Goal: Register for event/course

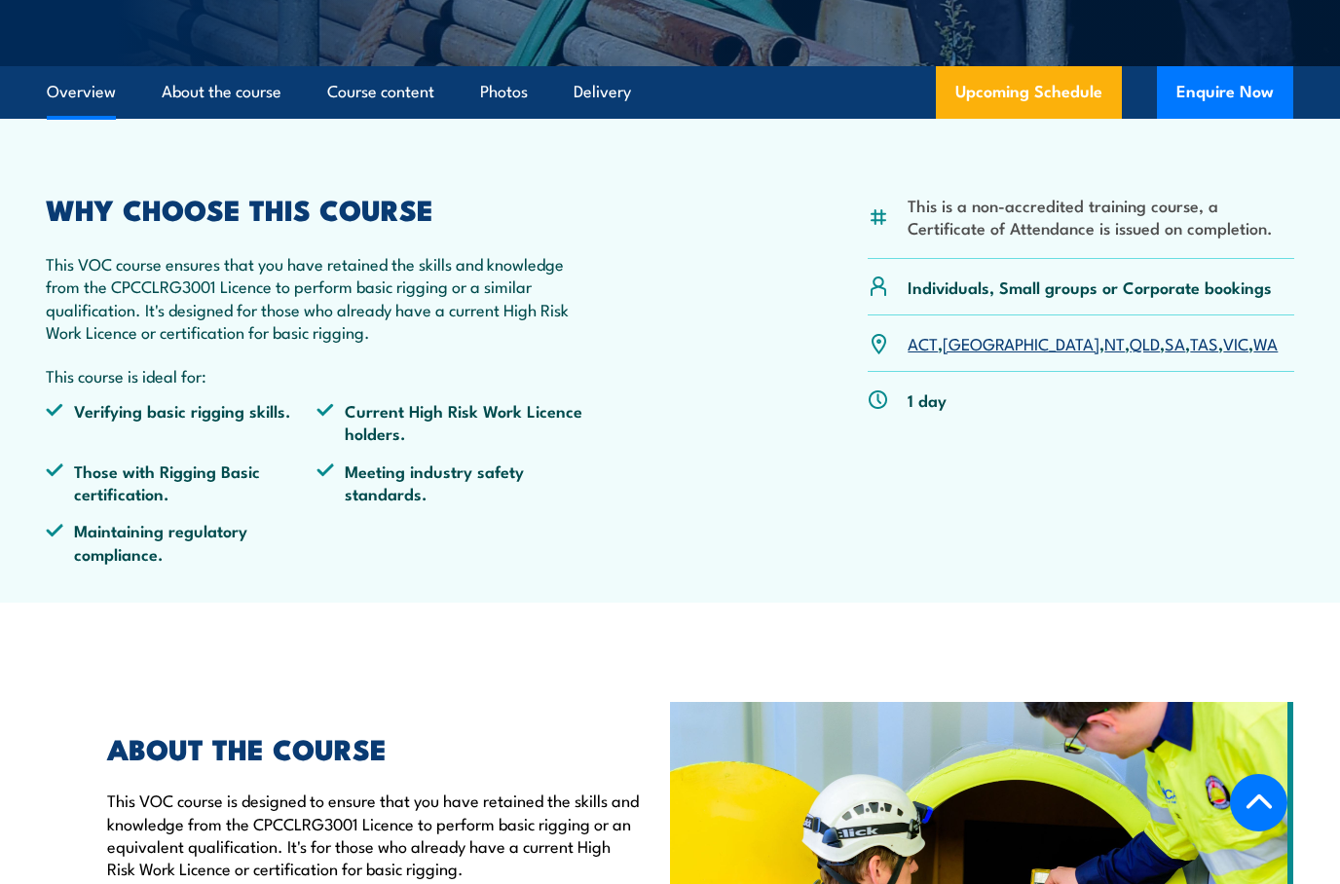
scroll to position [399, 0]
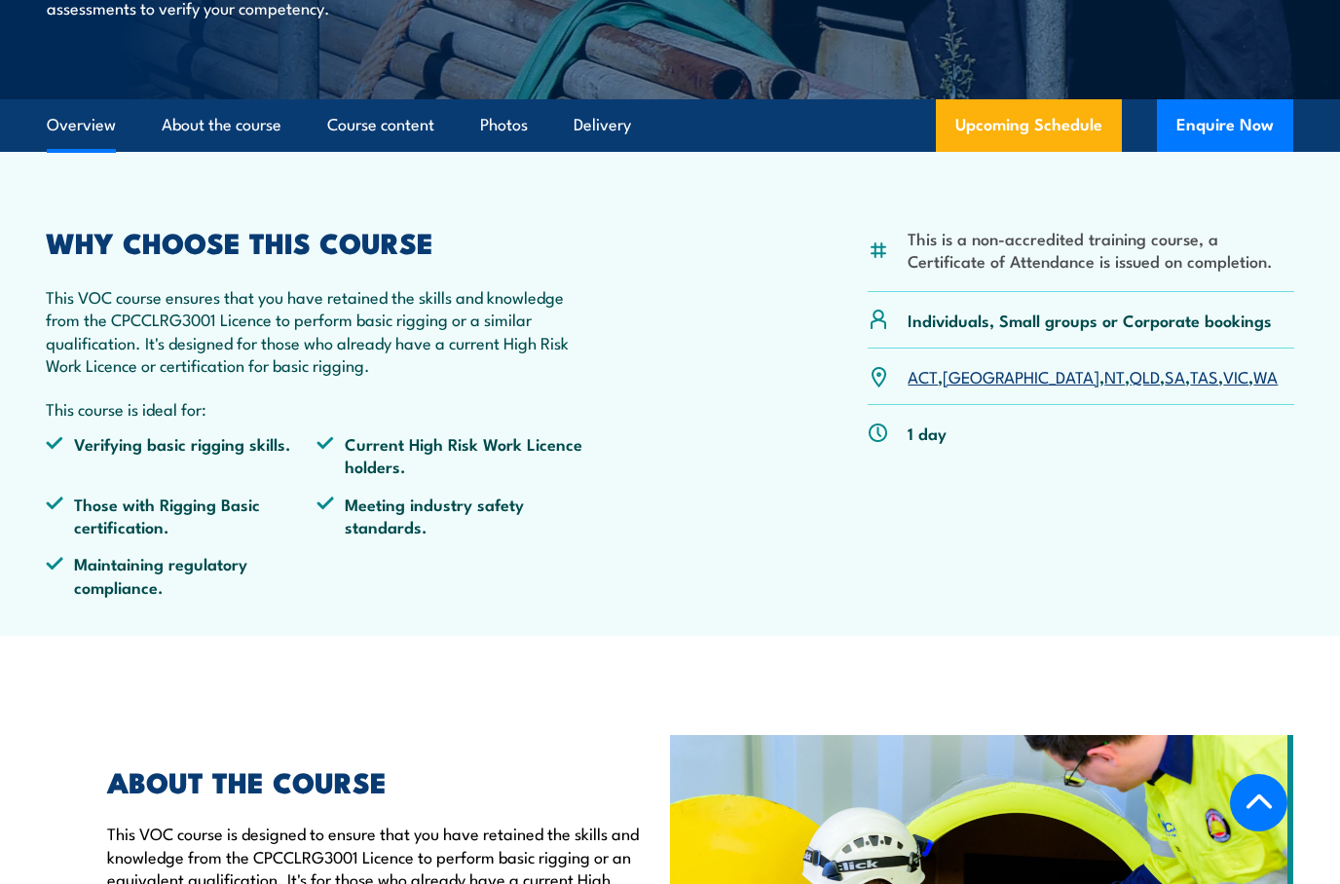
click at [1253, 371] on link "WA" at bounding box center [1265, 375] width 24 height 23
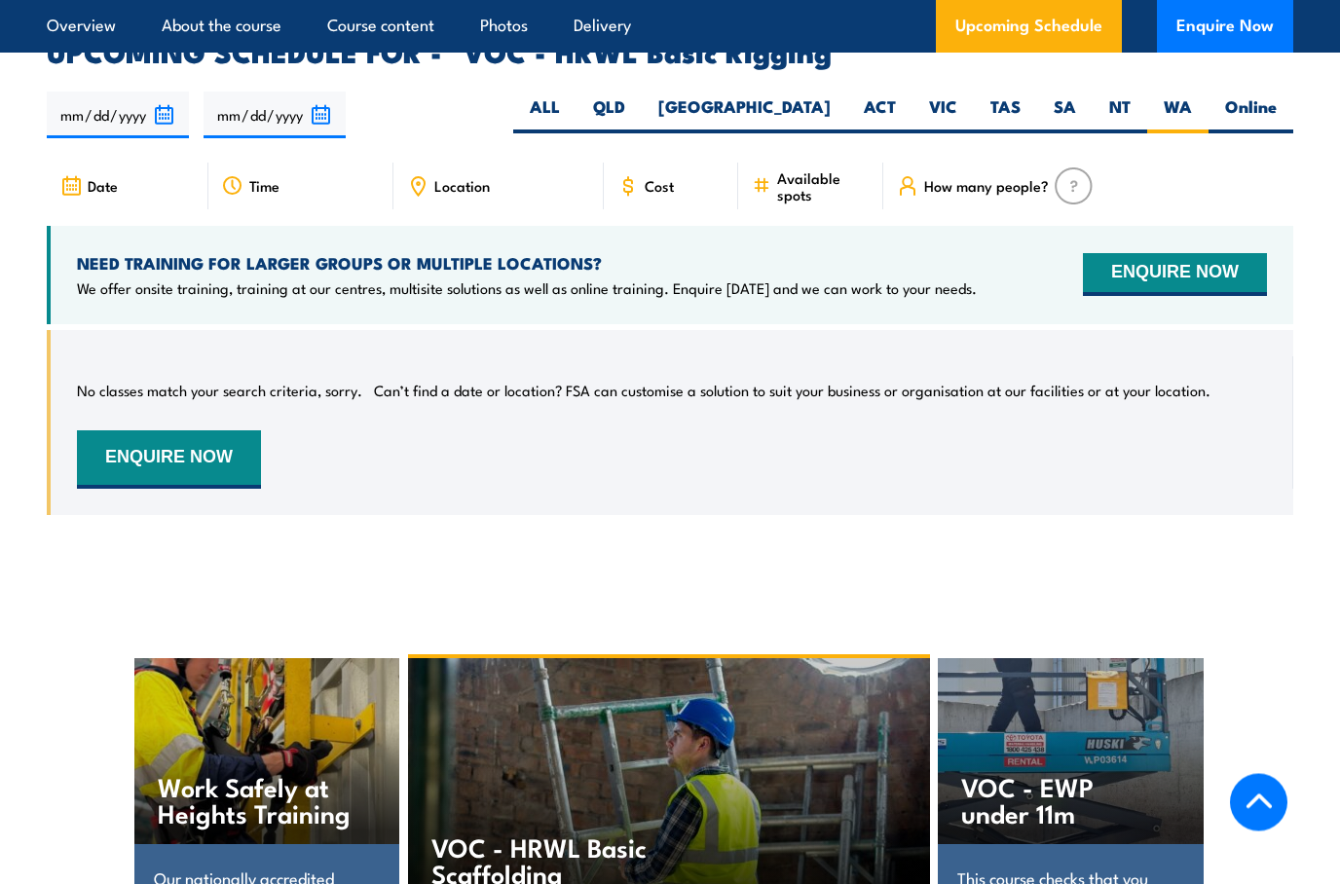
scroll to position [2829, 0]
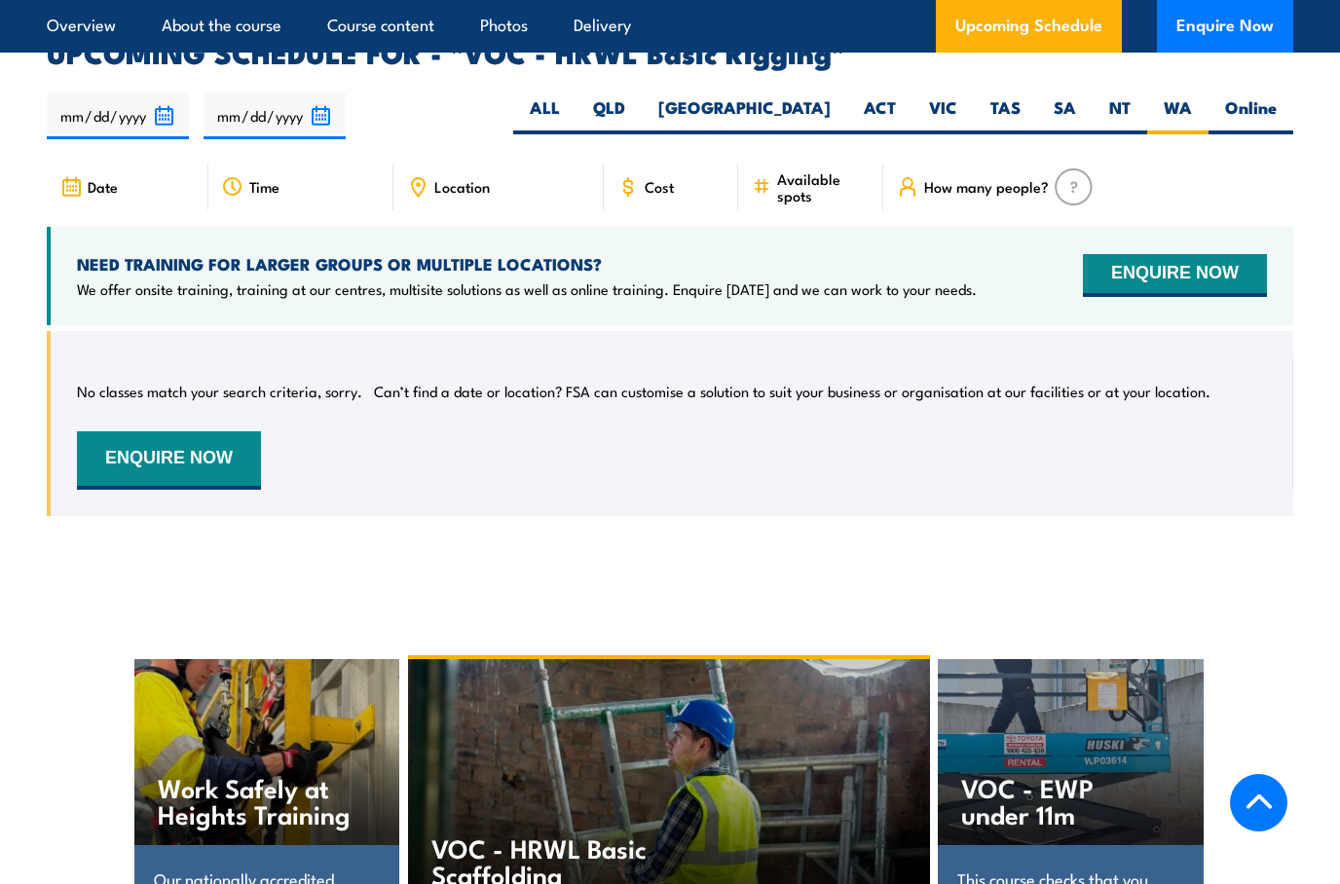
click at [428, 176] on icon at bounding box center [417, 186] width 21 height 21
click at [110, 431] on button "ENQUIRE NOW" at bounding box center [169, 460] width 184 height 58
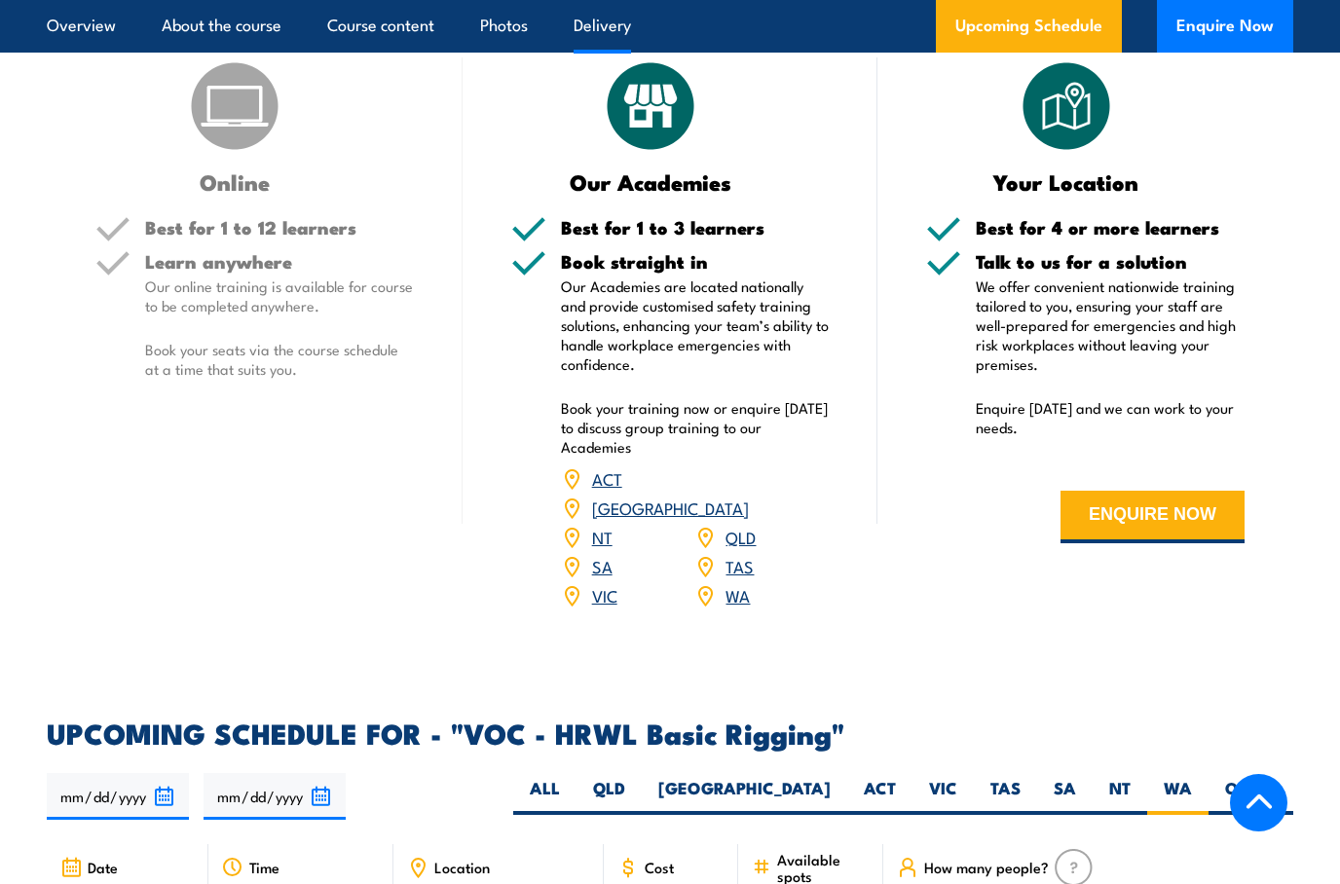
scroll to position [2185, 0]
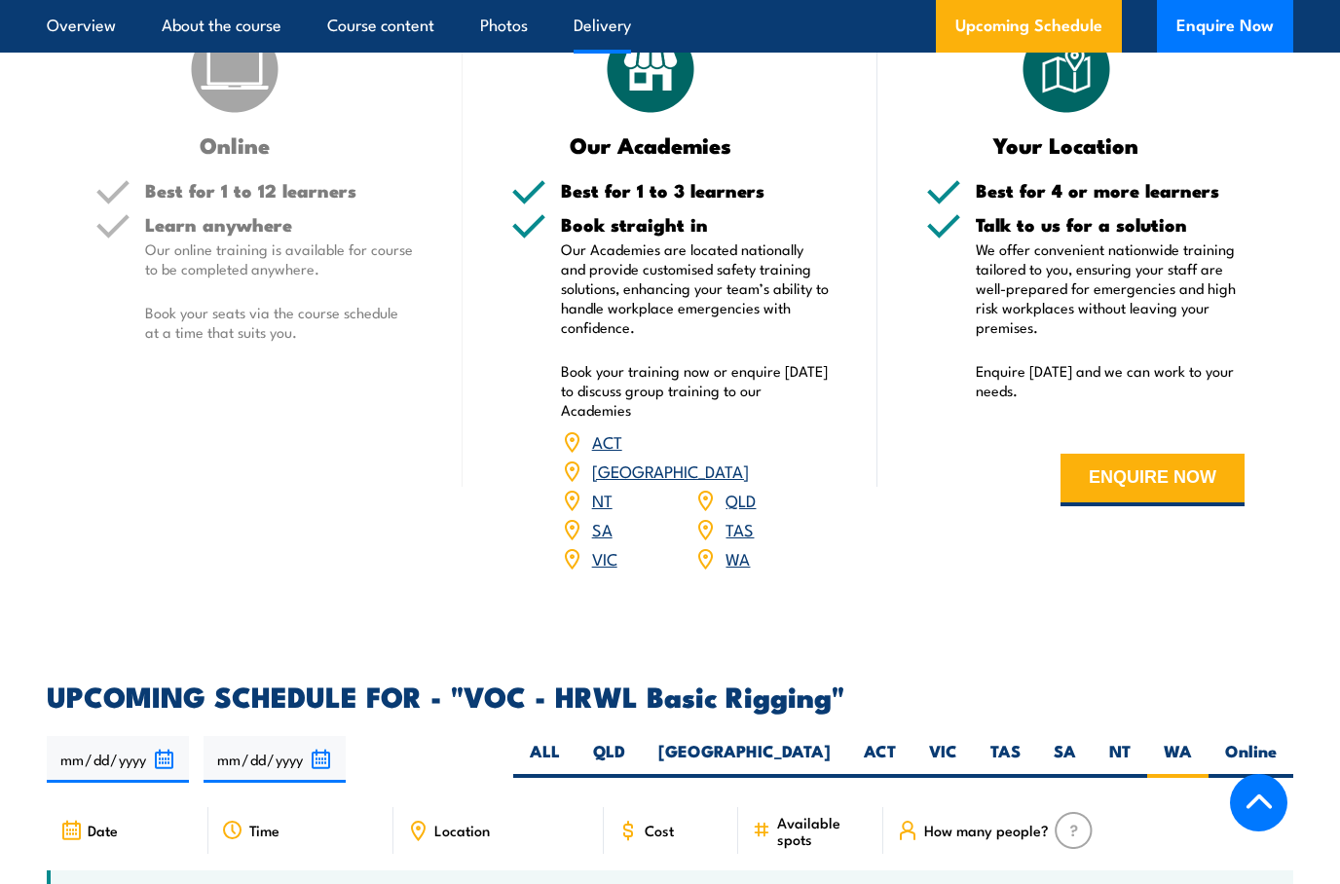
click at [738, 546] on link "WA" at bounding box center [737, 557] width 24 height 23
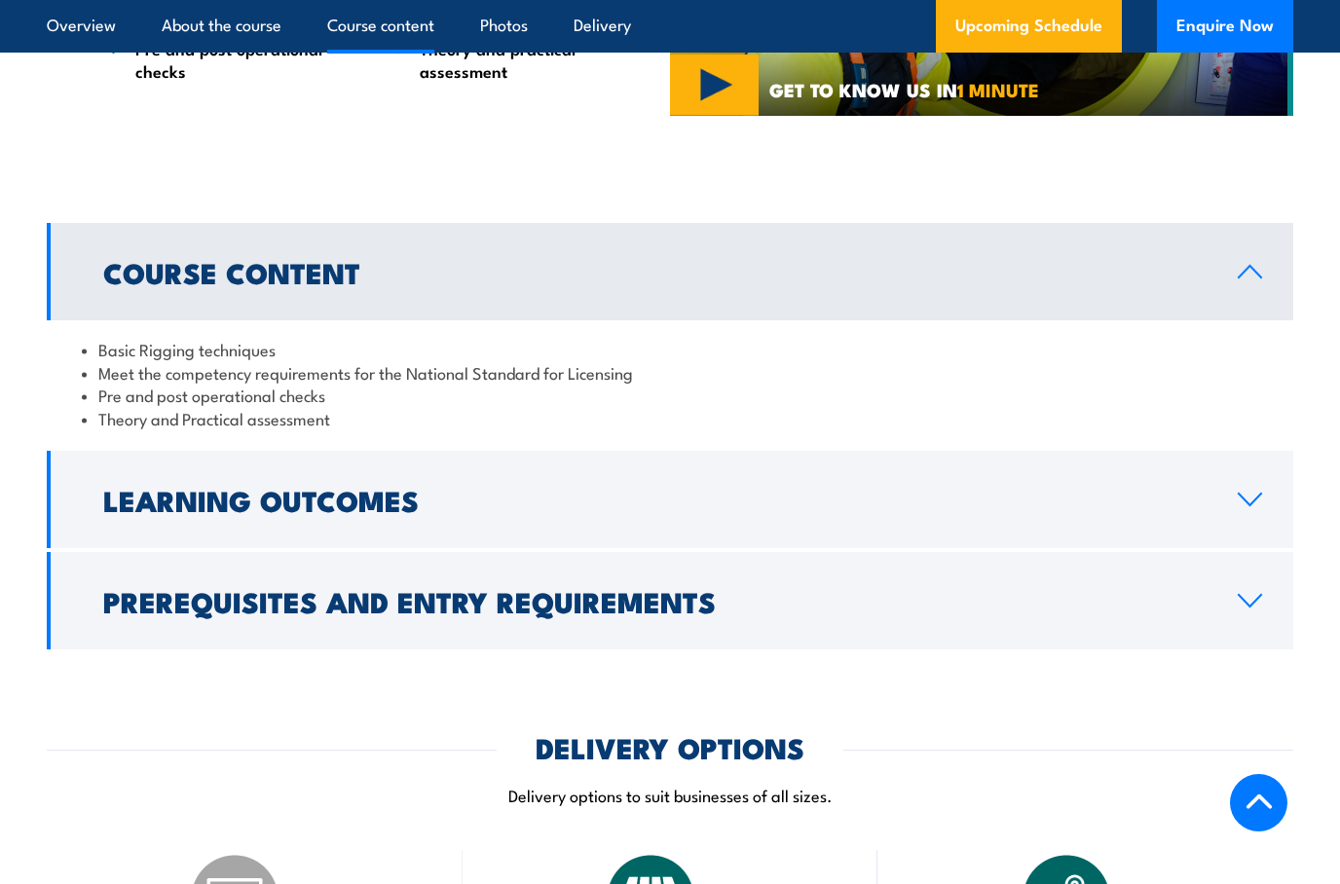
scroll to position [1355, 0]
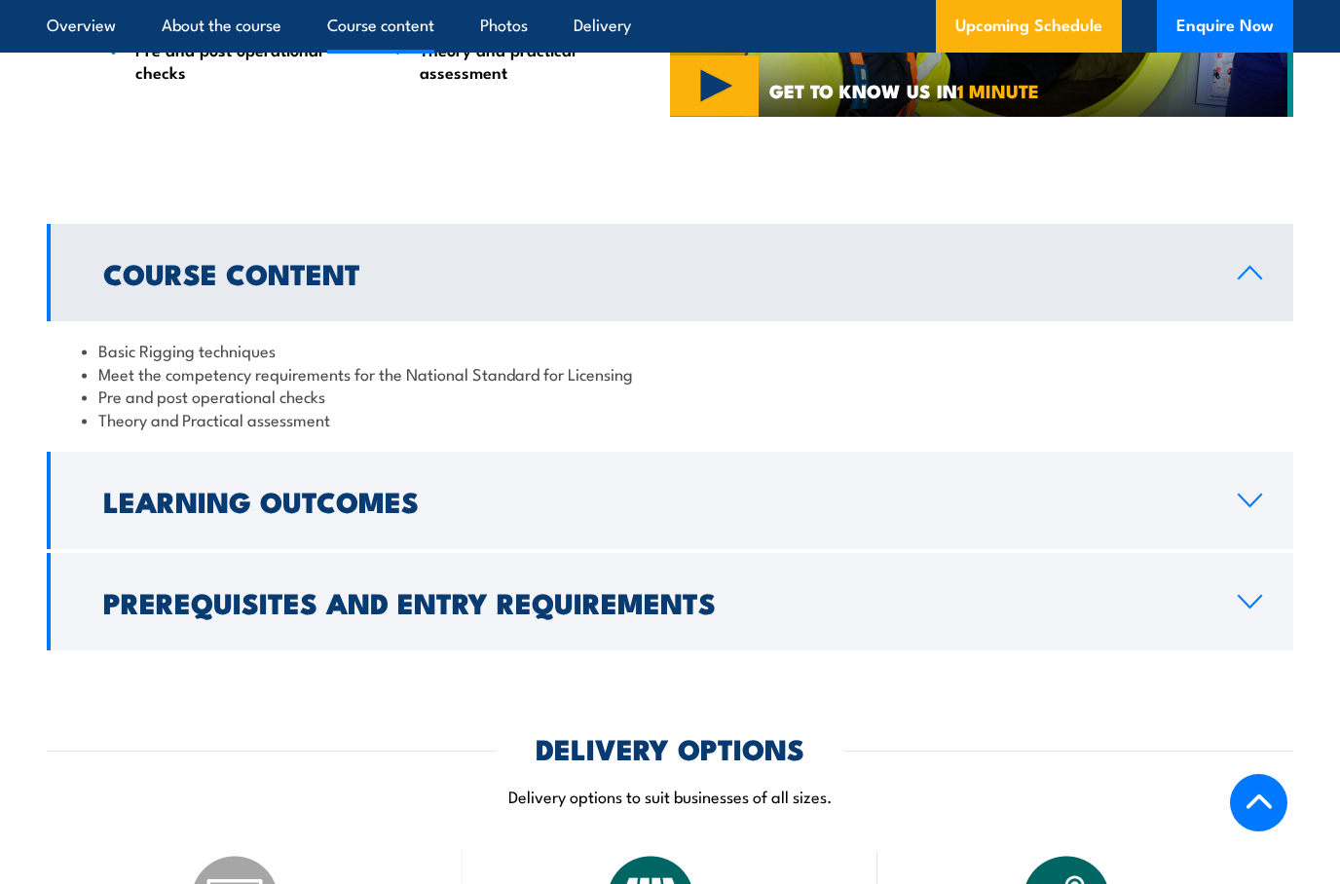
click at [208, 24] on link "About the course" at bounding box center [222, 26] width 120 height 52
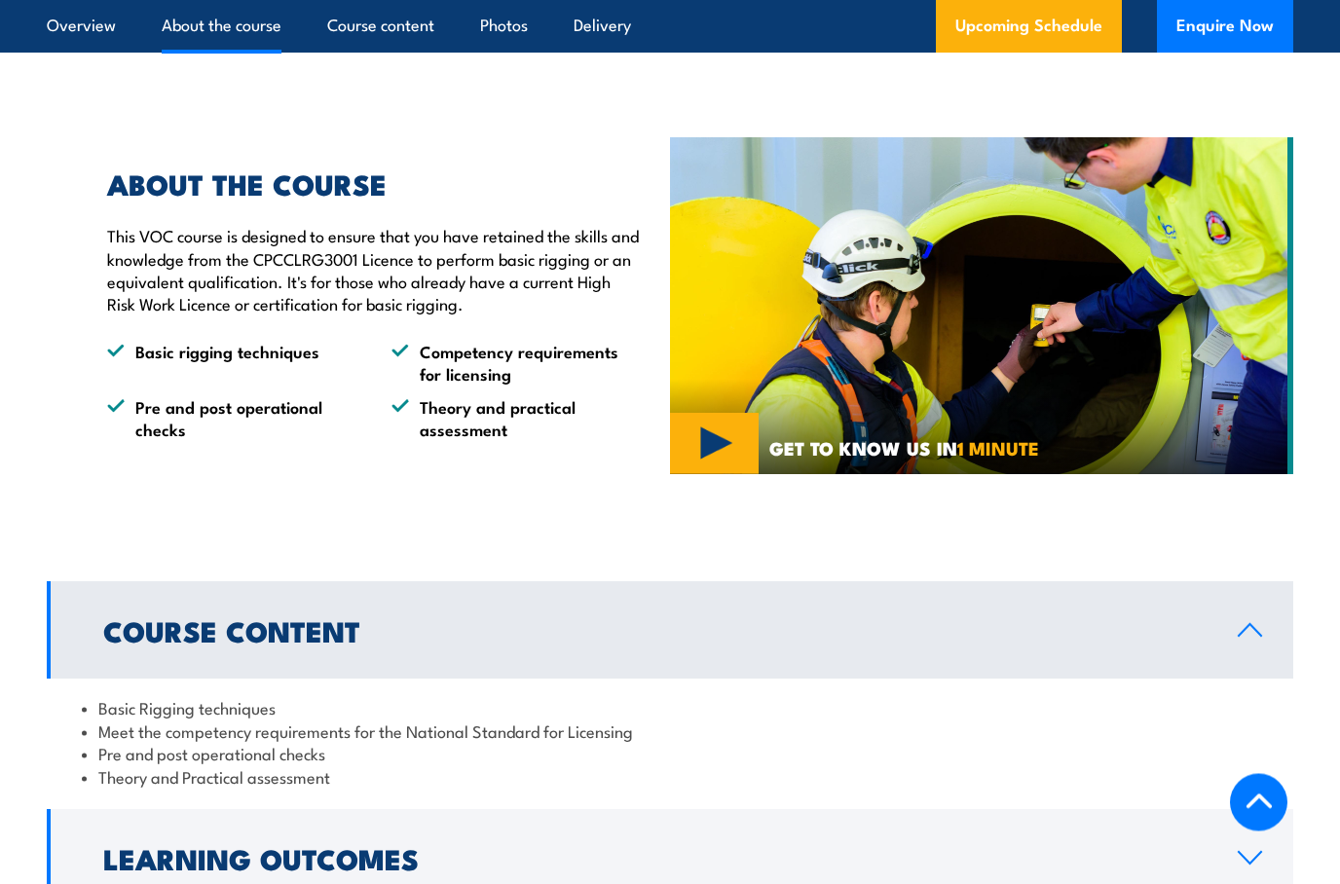
scroll to position [993, 0]
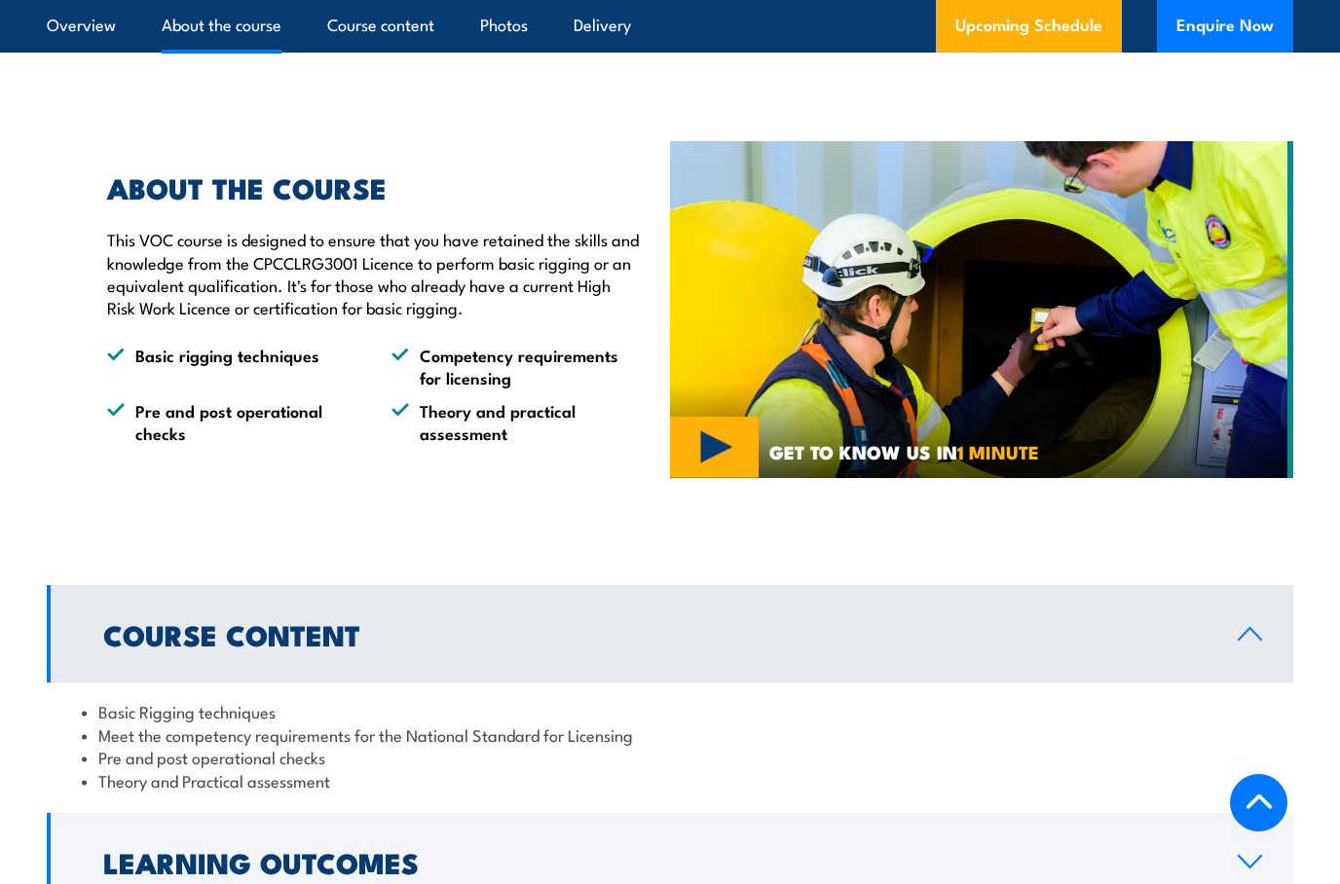
click at [505, 364] on li "Competency requirements for licensing" at bounding box center [515, 367] width 249 height 46
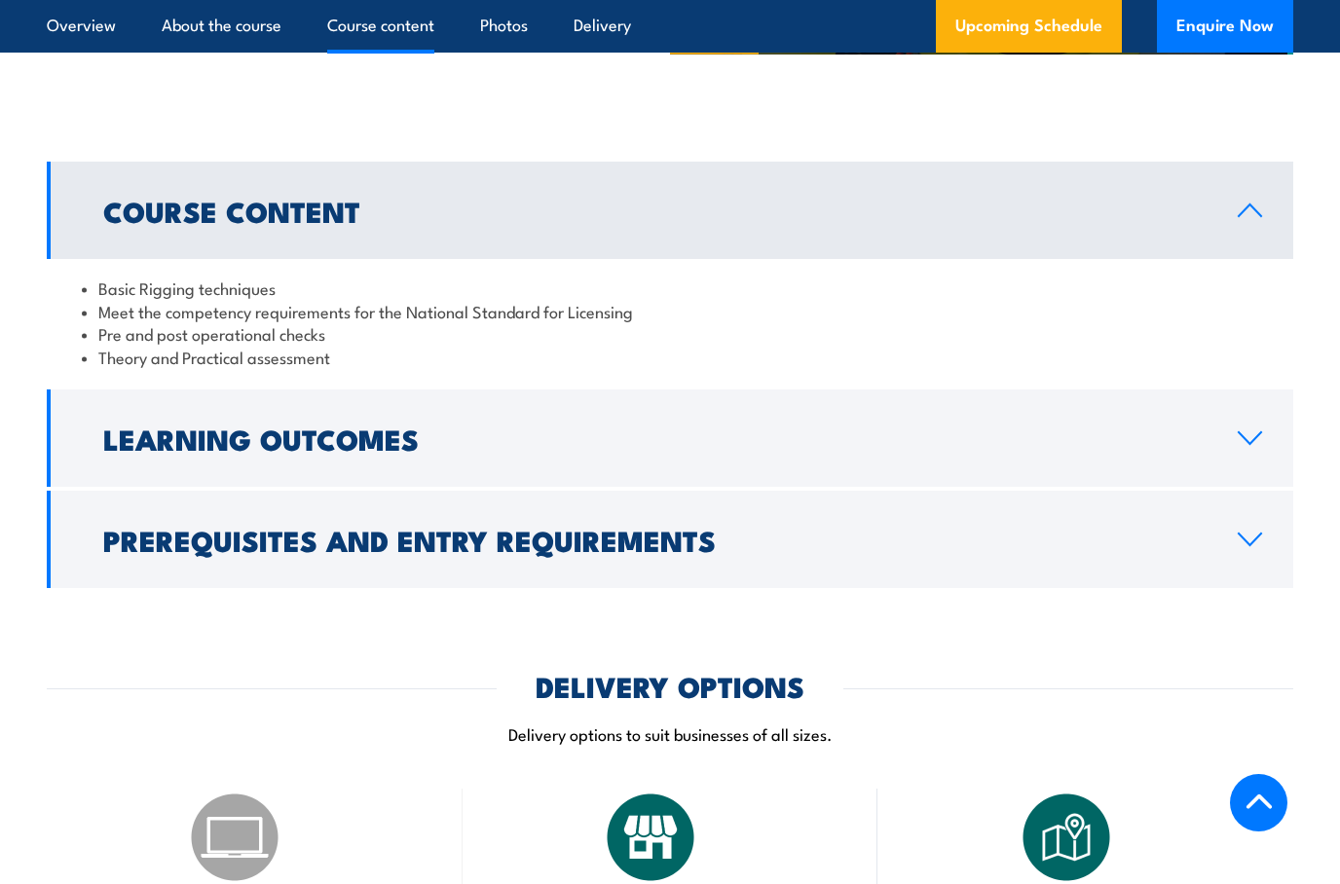
scroll to position [1421, 0]
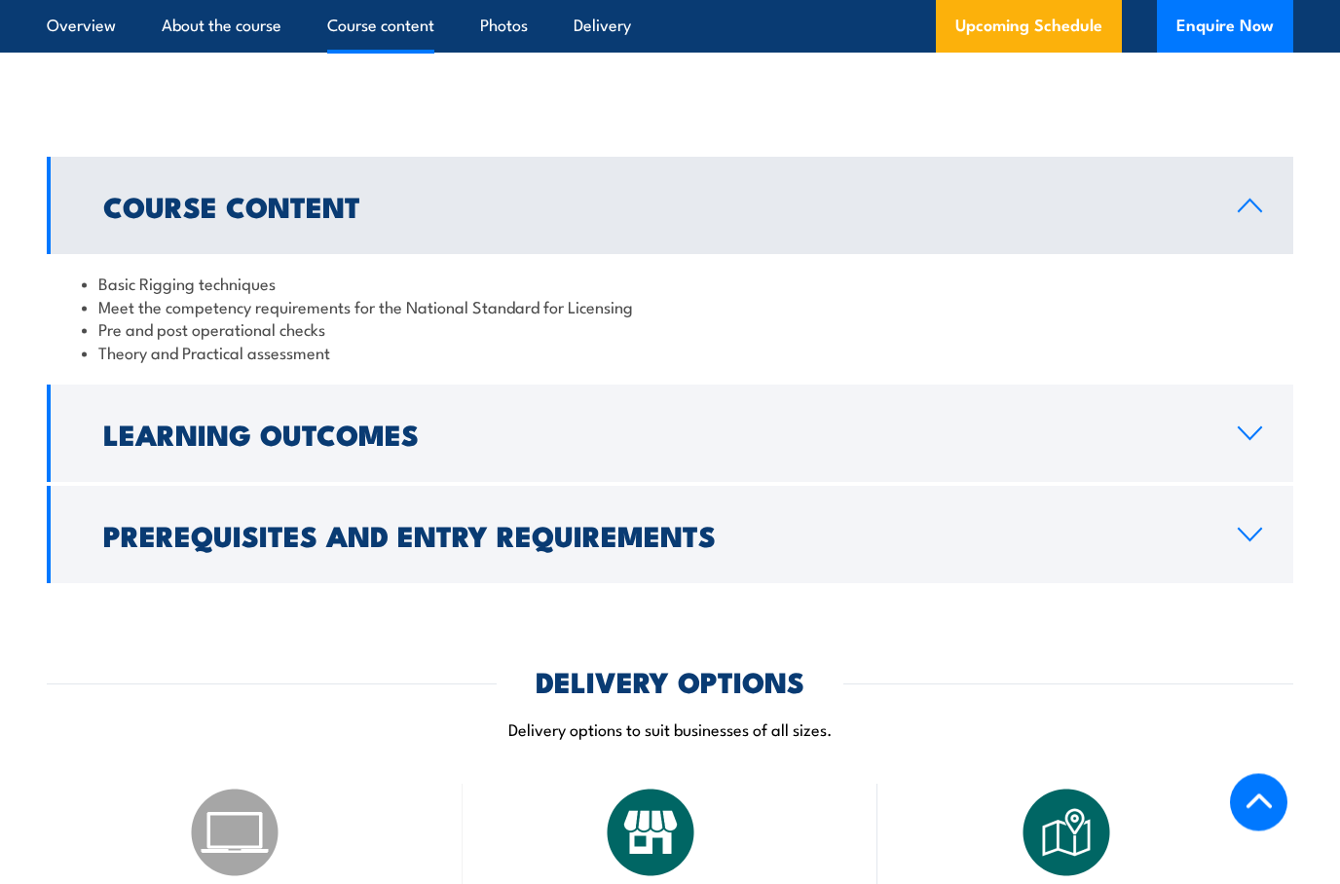
click at [1260, 433] on link "Learning Outcomes" at bounding box center [670, 434] width 1246 height 97
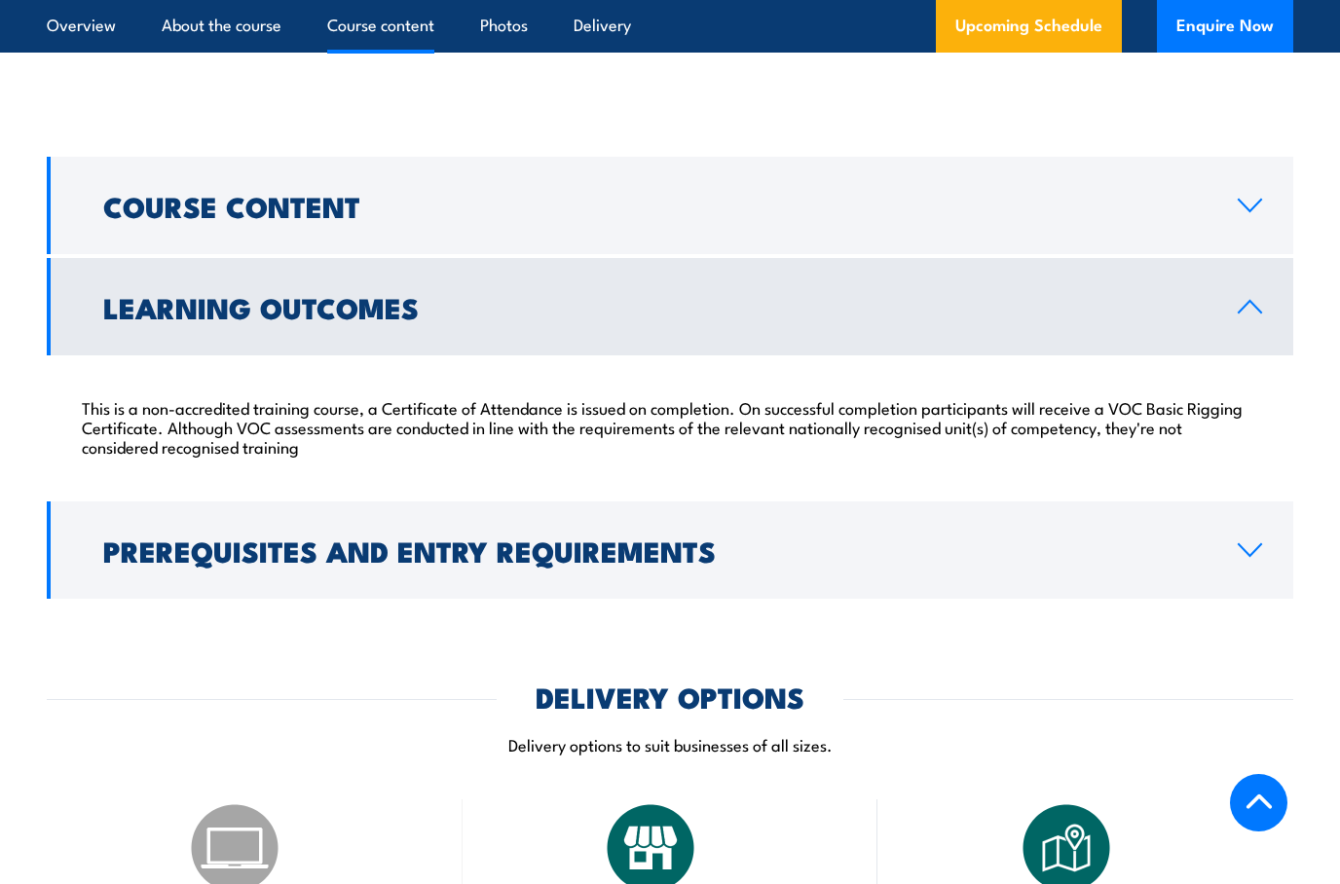
click at [1262, 299] on icon at bounding box center [1250, 307] width 26 height 16
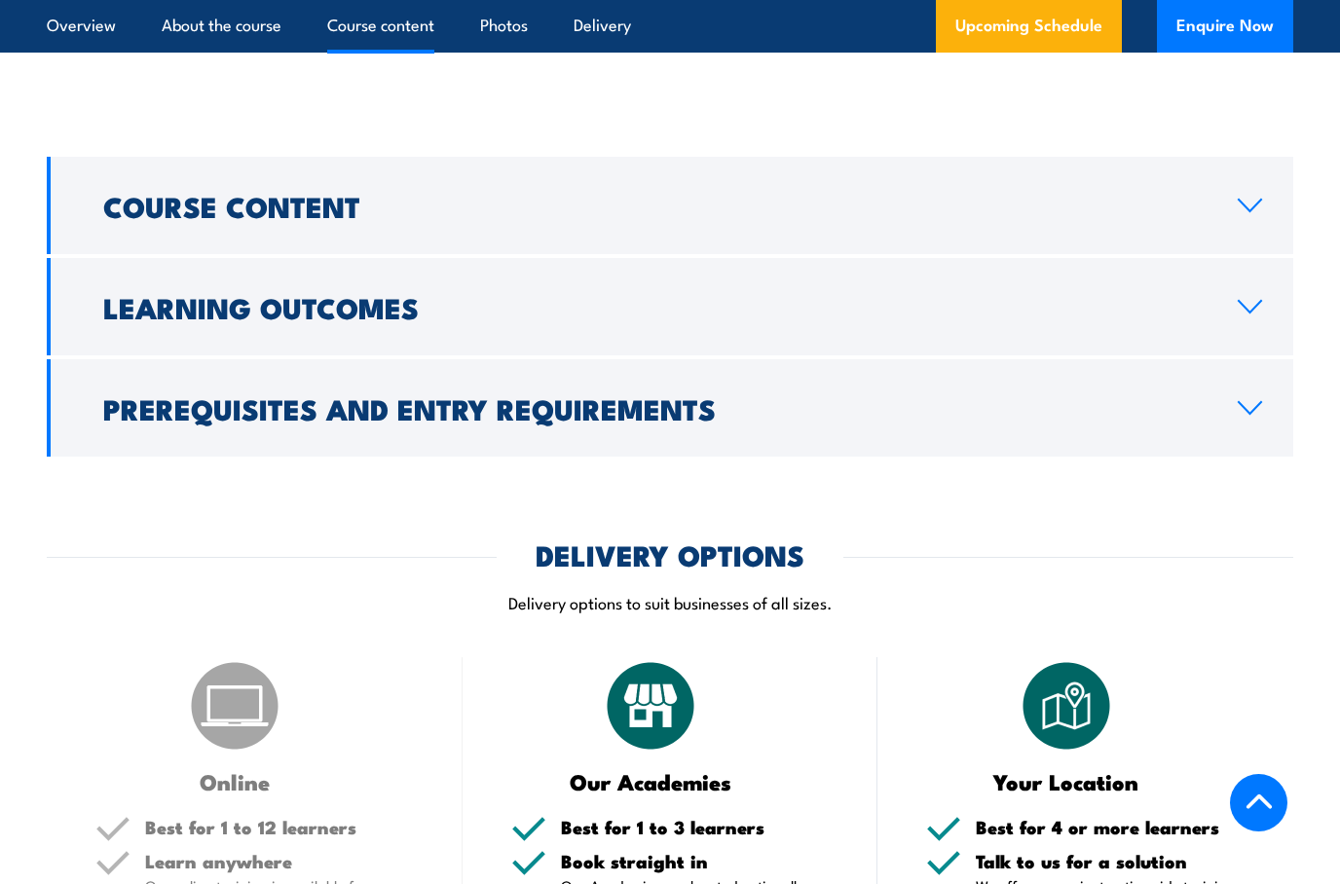
click at [1248, 400] on icon at bounding box center [1250, 408] width 26 height 16
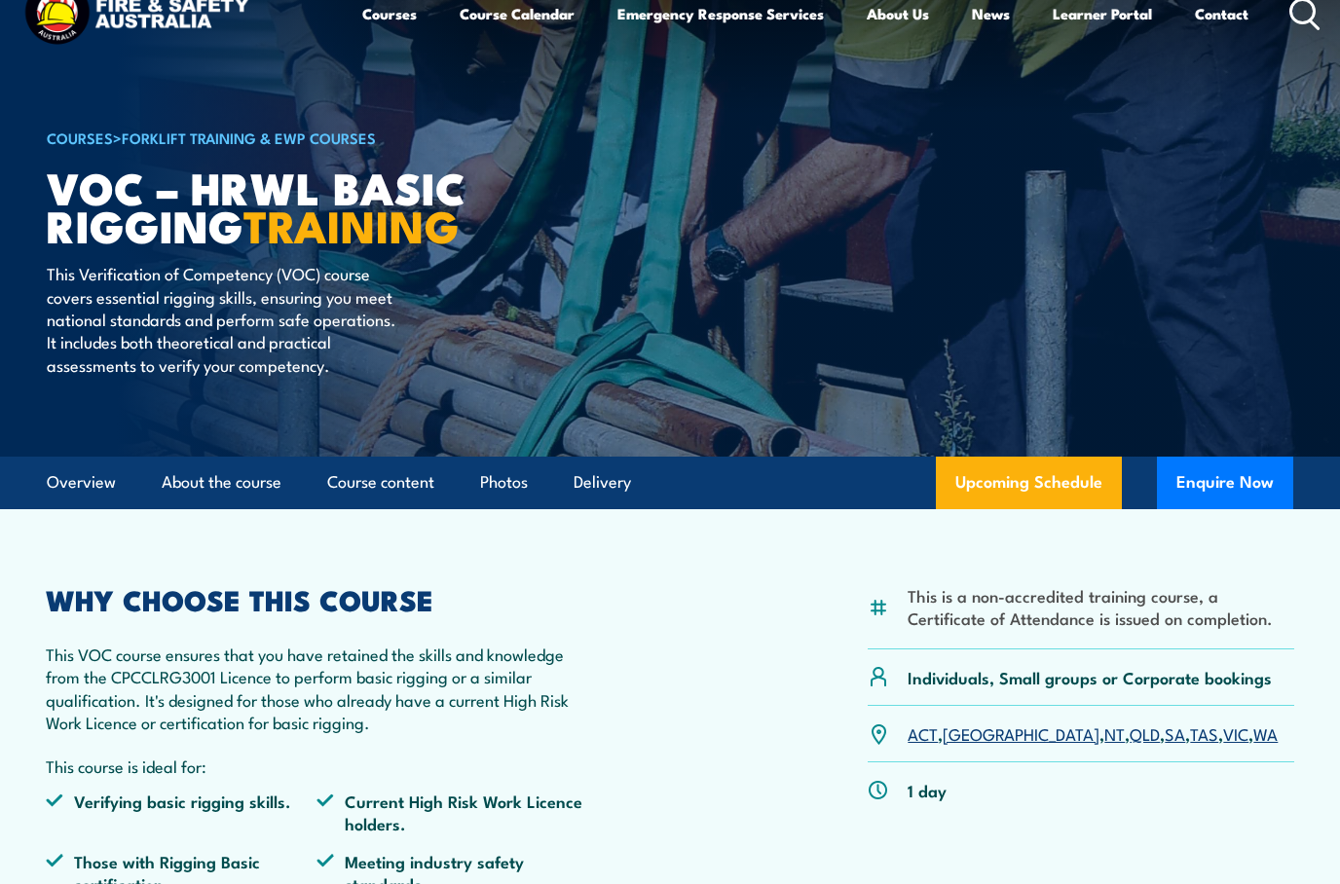
scroll to position [0, 0]
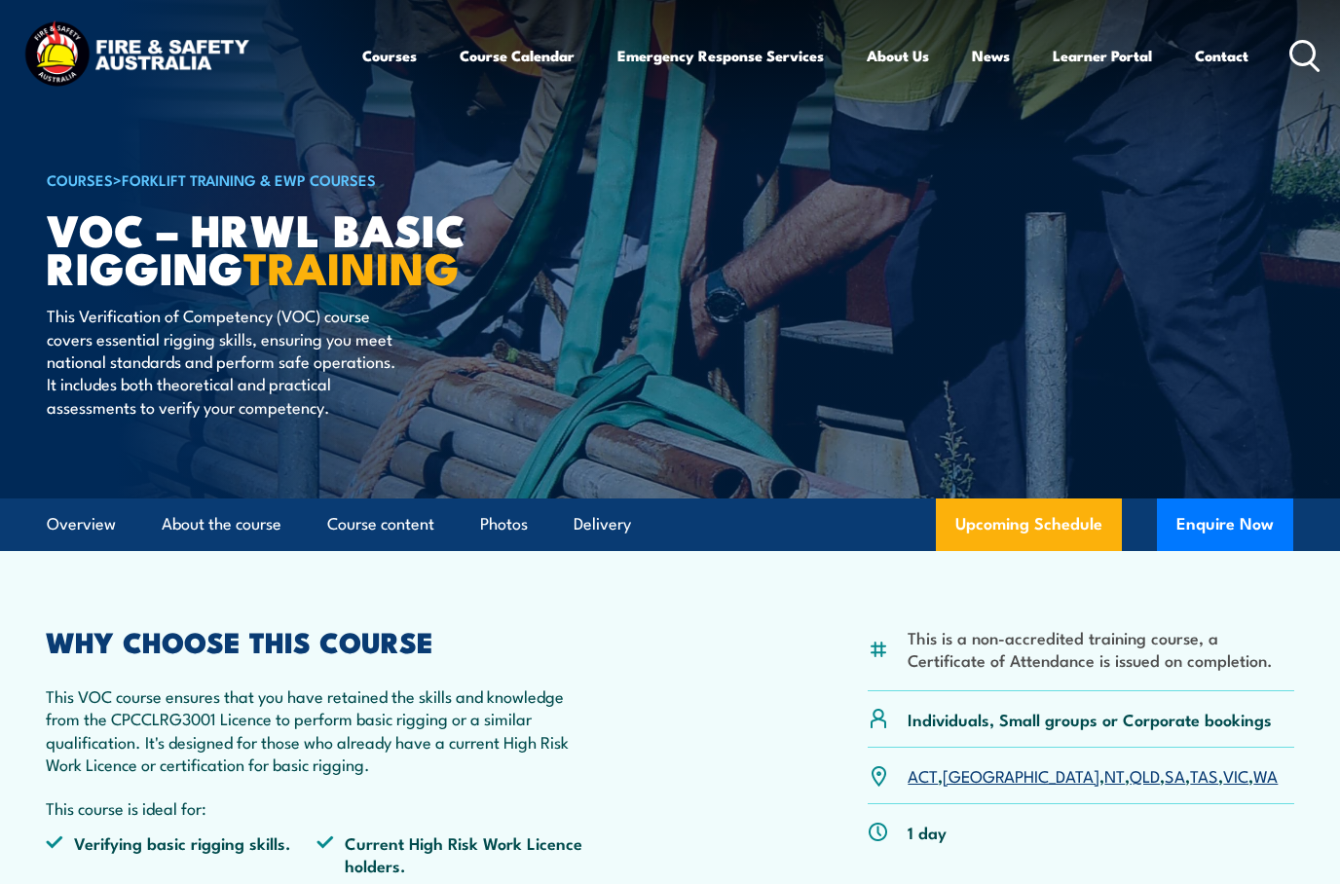
click at [1057, 512] on link "Upcoming Schedule" at bounding box center [1029, 525] width 186 height 53
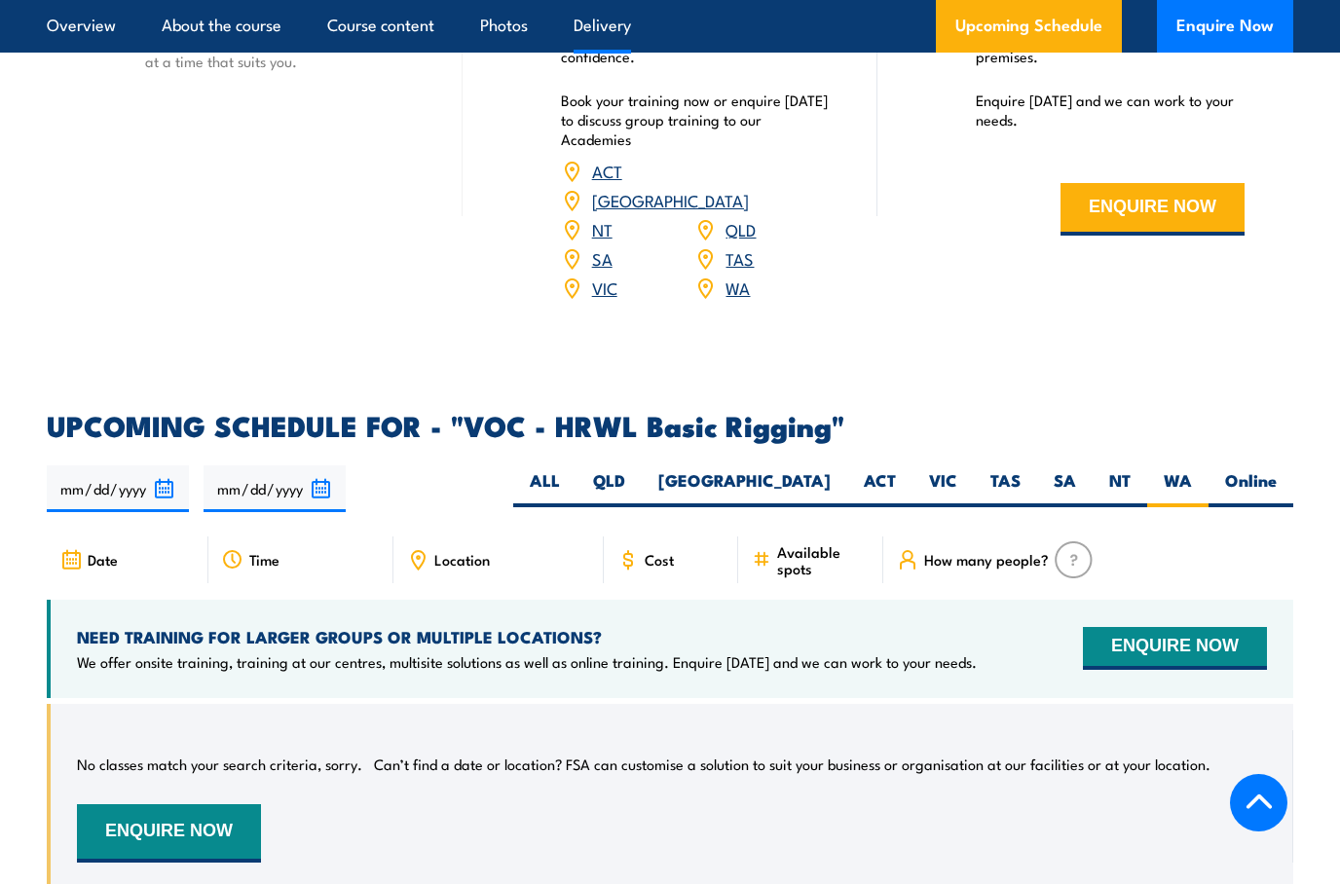
scroll to position [3000, 0]
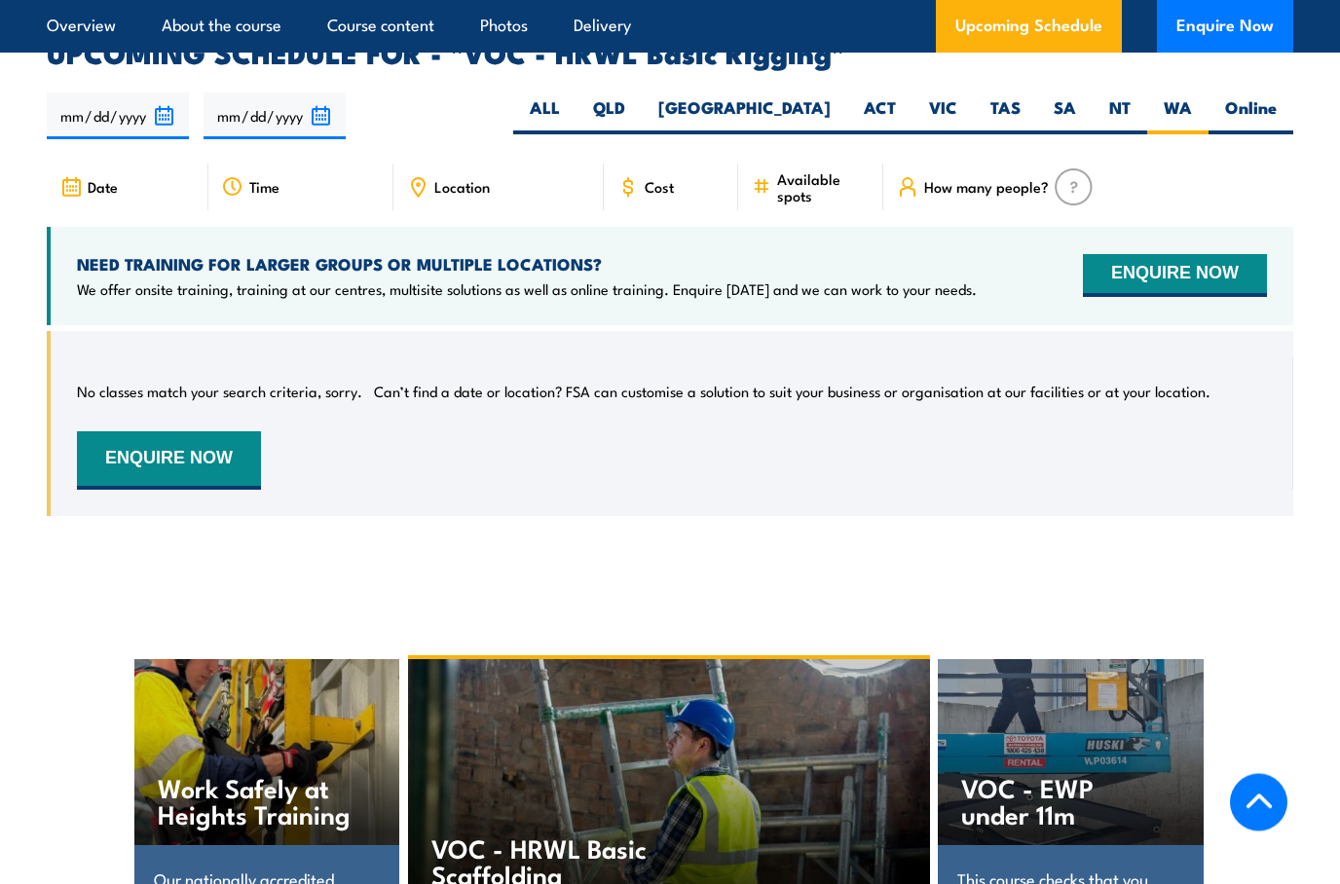
click at [1211, 255] on button "ENQUIRE NOW" at bounding box center [1175, 276] width 184 height 43
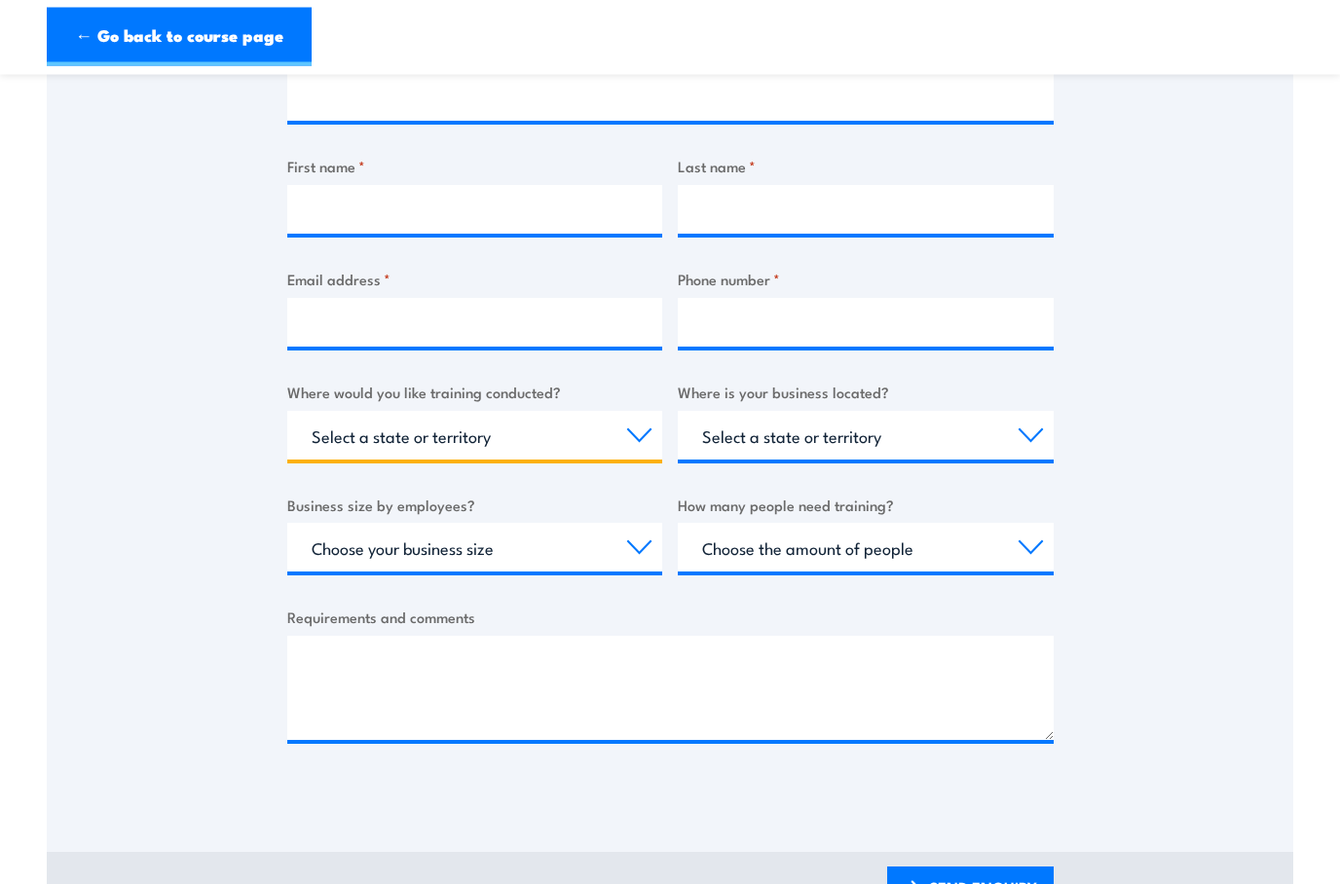
click at [640, 434] on select "Select a state or territory Nationally - multiple locations [GEOGRAPHIC_DATA] […" at bounding box center [475, 436] width 376 height 49
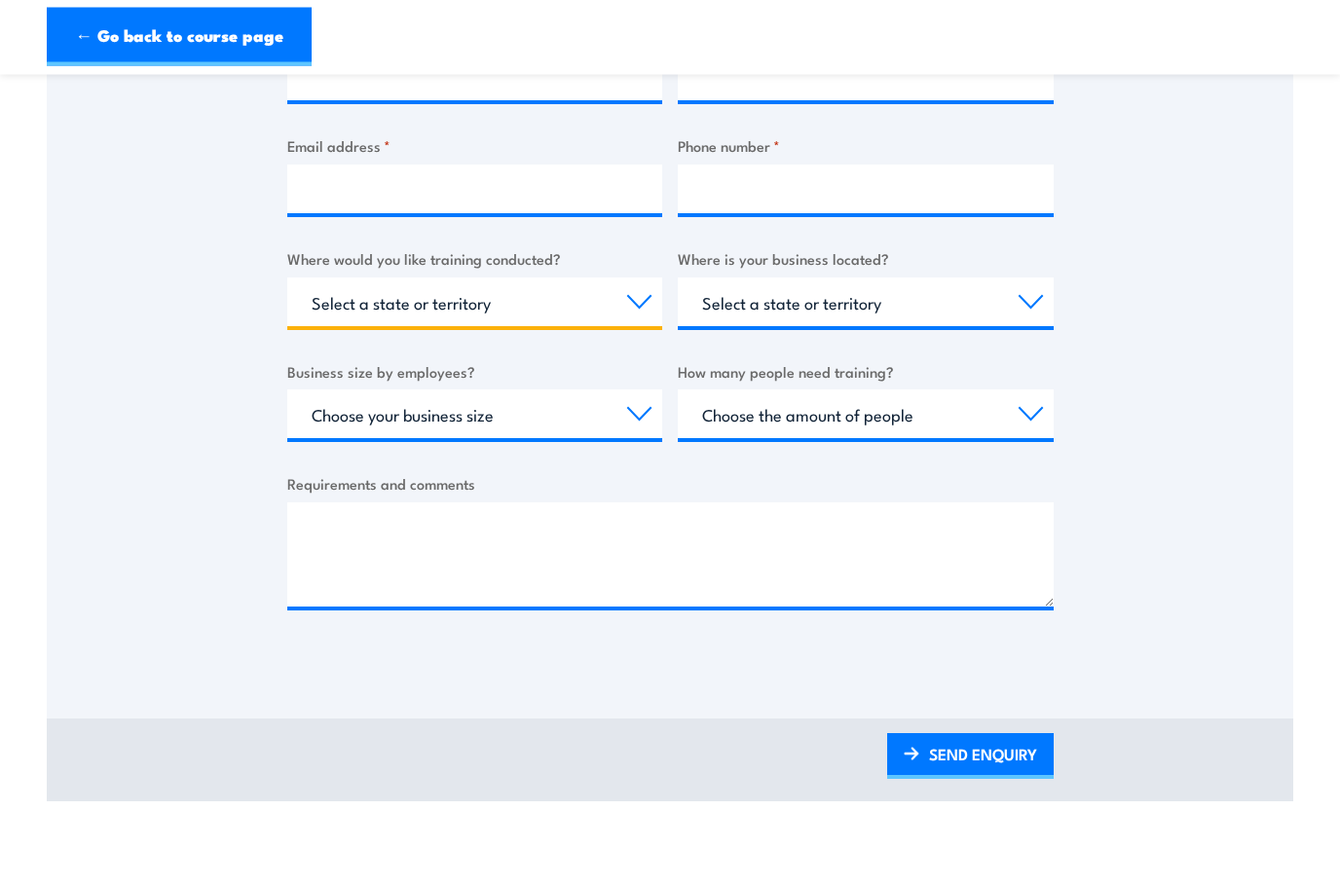
scroll to position [593, 0]
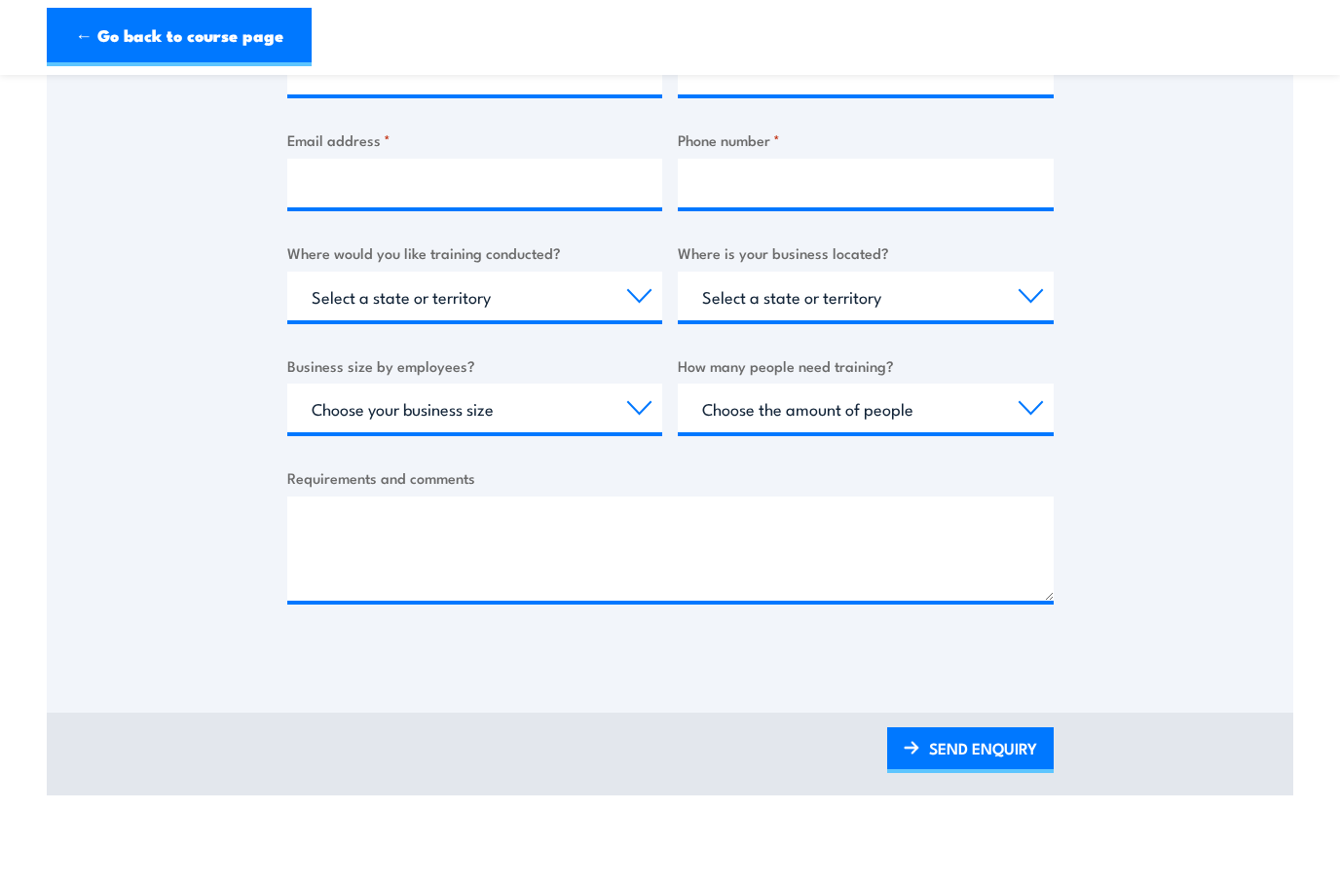
click at [70, 29] on link "← Go back to course page" at bounding box center [179, 37] width 265 height 58
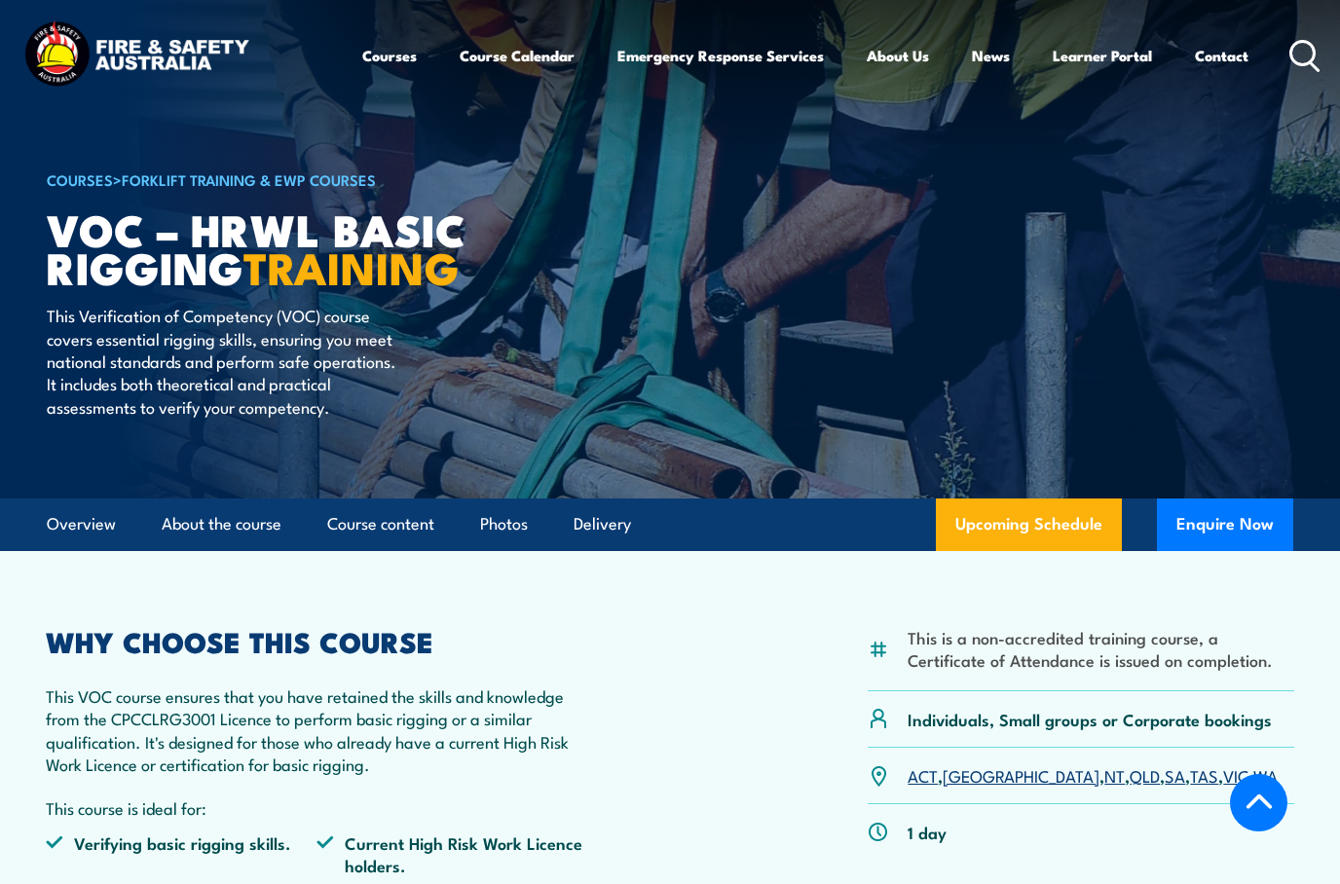
scroll to position [1317, 0]
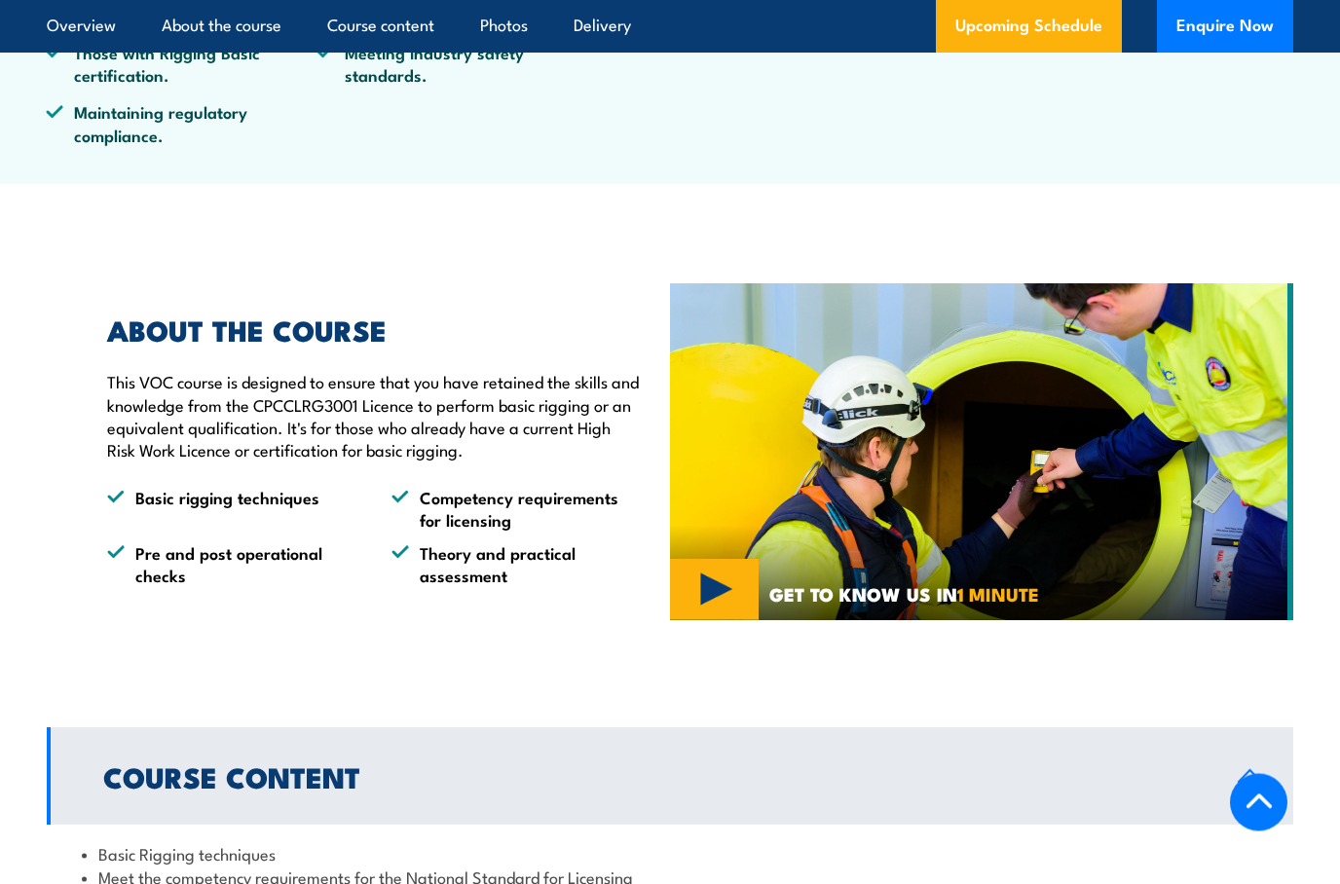
scroll to position [1234, 0]
